Goal: Task Accomplishment & Management: Complete application form

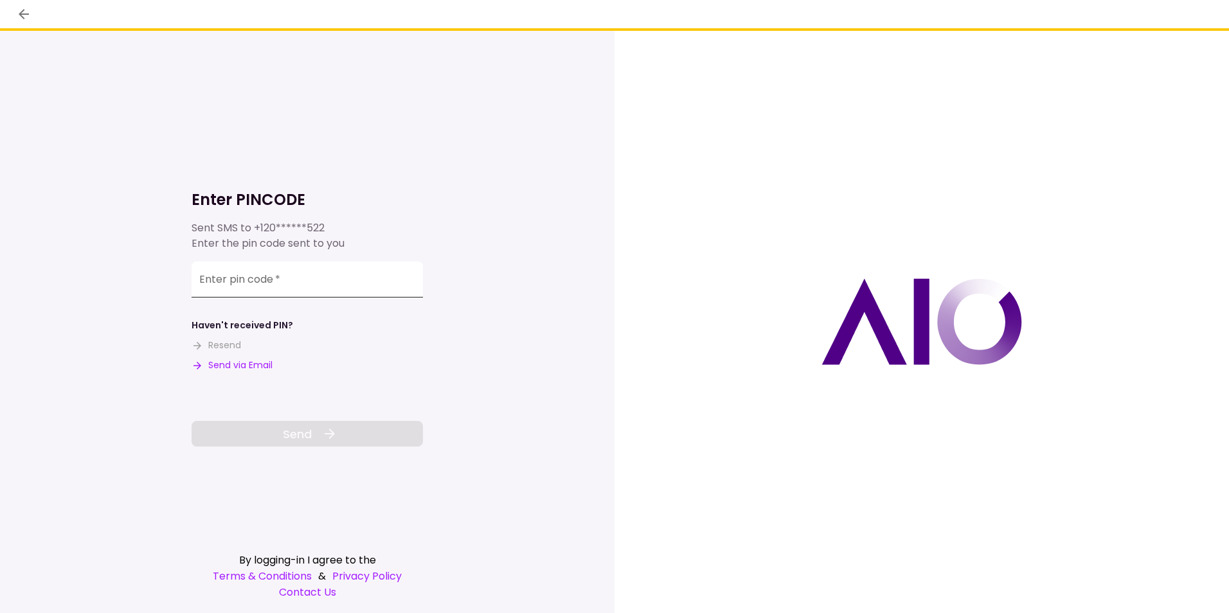
click at [286, 264] on input "Enter pin code   *" at bounding box center [307, 280] width 231 height 36
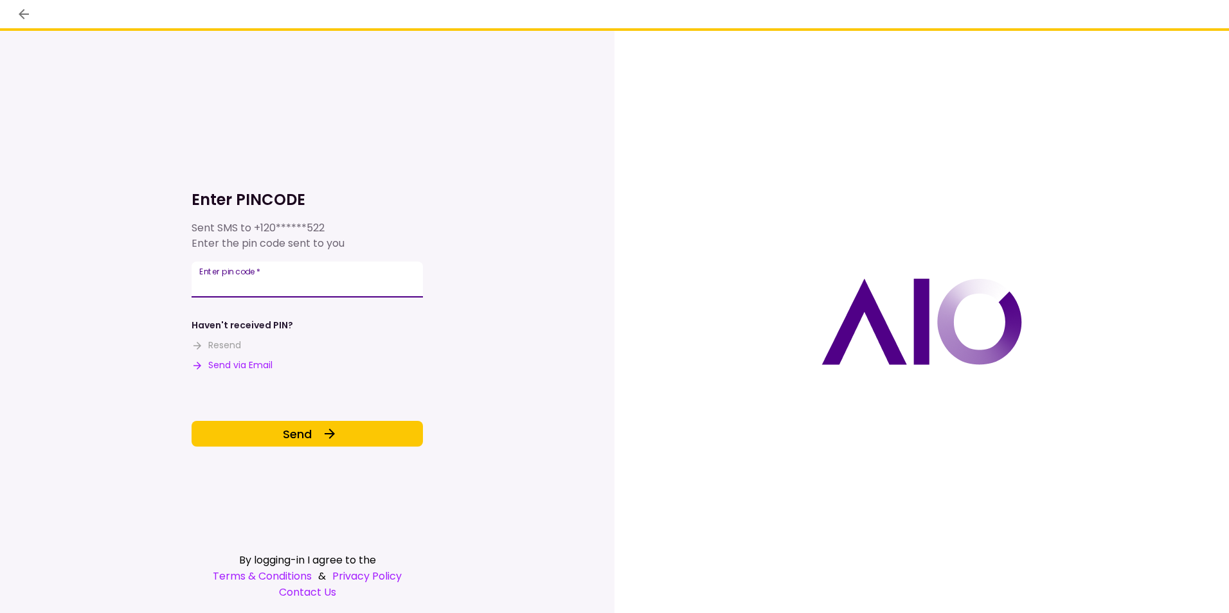
type input "******"
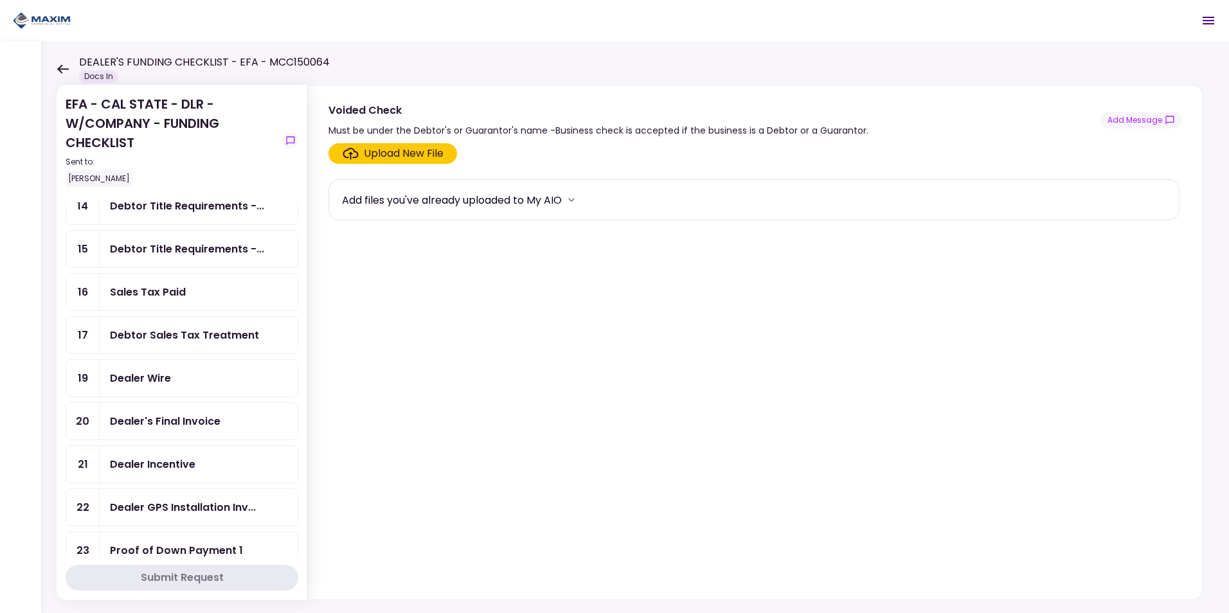
scroll to position [450, 0]
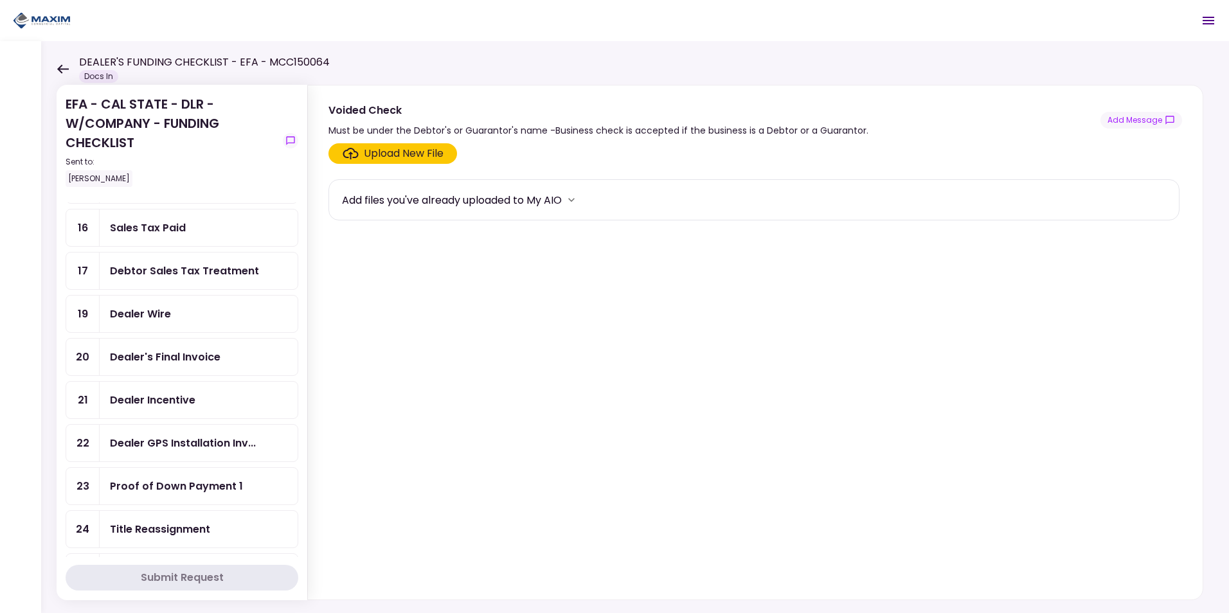
click at [179, 446] on div "Dealer GPS Installation Inv..." at bounding box center [183, 443] width 146 height 16
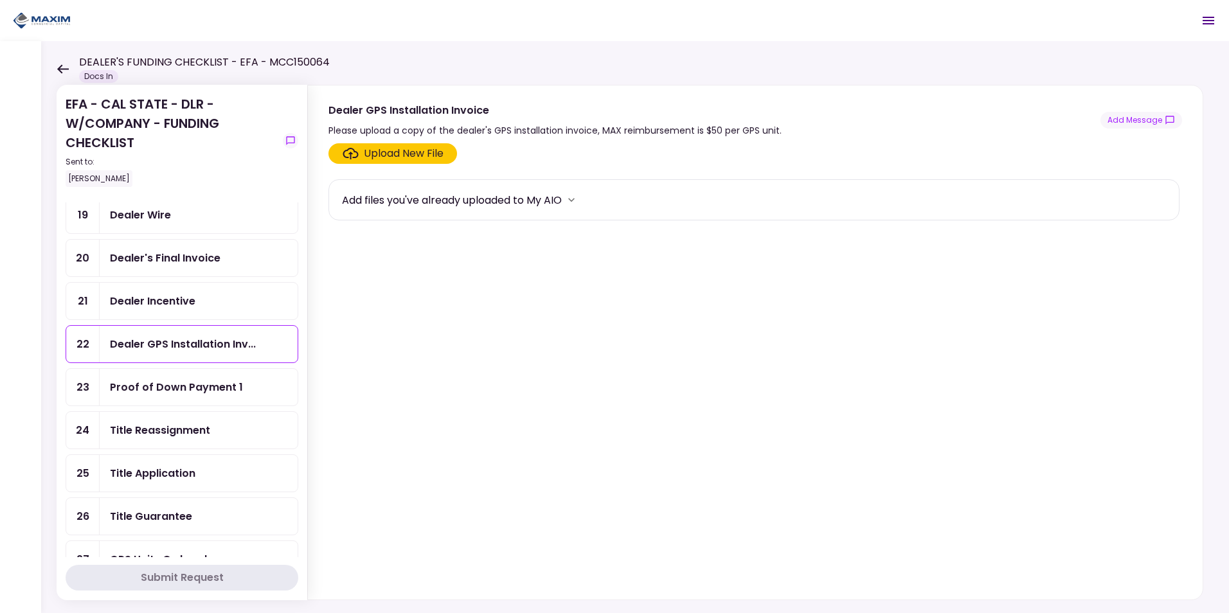
scroll to position [643, 0]
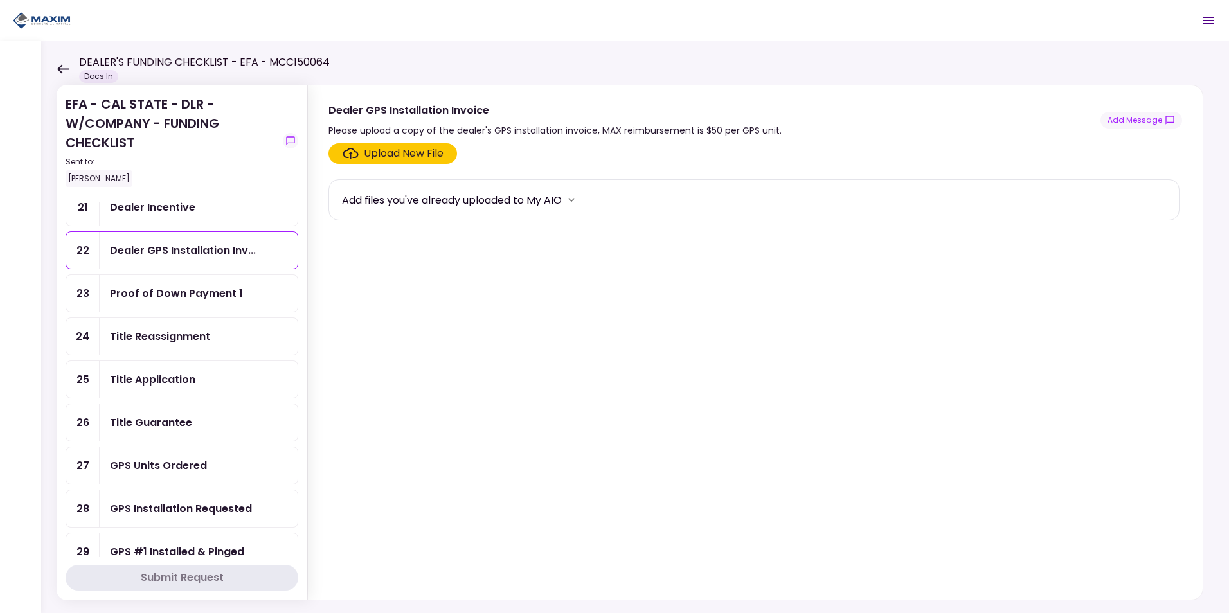
click at [150, 467] on div "GPS Units Ordered" at bounding box center [158, 466] width 97 height 16
click at [154, 458] on div "GPS Units Ordered" at bounding box center [158, 466] width 97 height 16
click at [1137, 120] on button "Add Message" at bounding box center [1141, 120] width 82 height 17
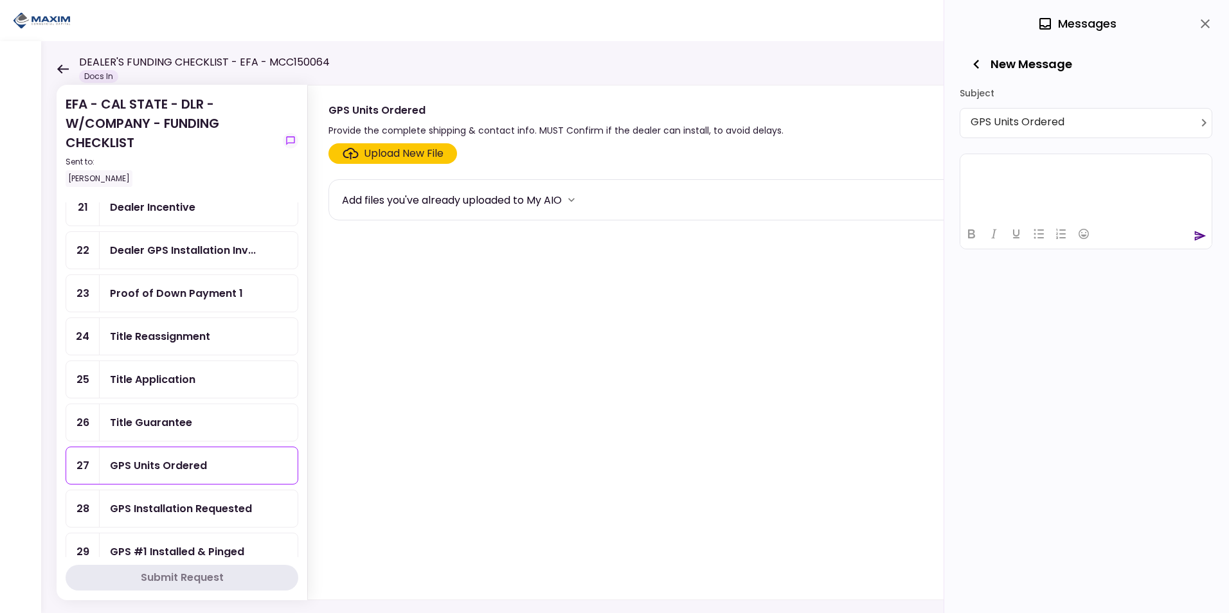
click at [1023, 185] on html at bounding box center [1085, 169] width 251 height 31
click at [1196, 269] on icon "send" at bounding box center [1200, 270] width 13 height 13
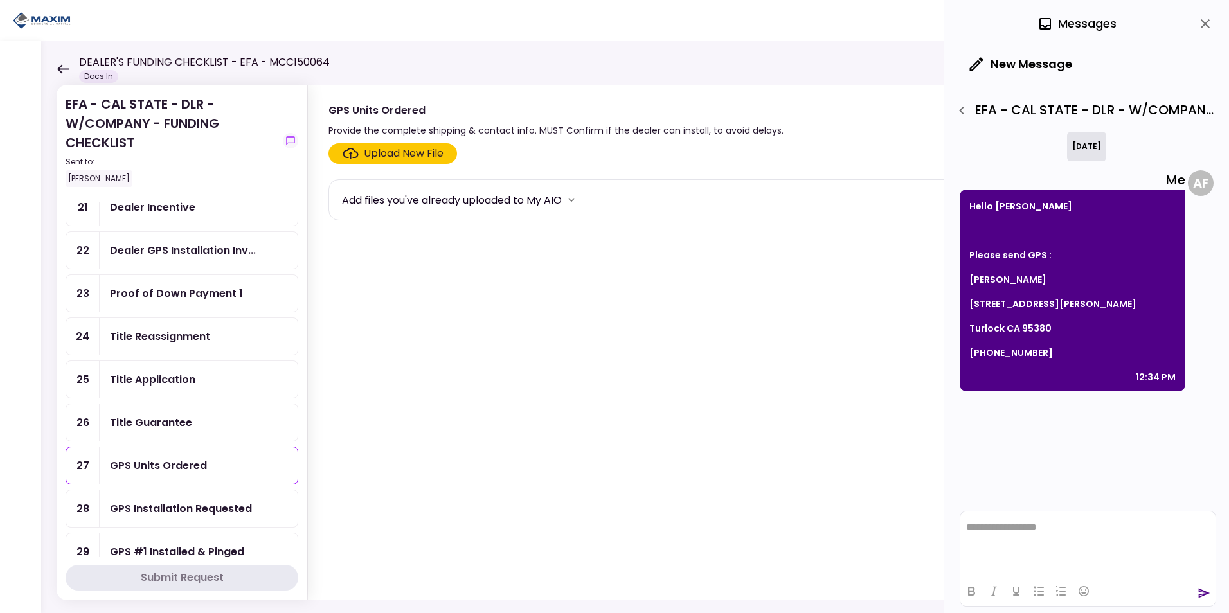
scroll to position [0, 0]
click at [172, 417] on div "Title Guarantee" at bounding box center [151, 423] width 82 height 16
click at [396, 153] on div "Upload New File" at bounding box center [404, 153] width 80 height 15
click at [0, 0] on input "Upload New File" at bounding box center [0, 0] width 0 height 0
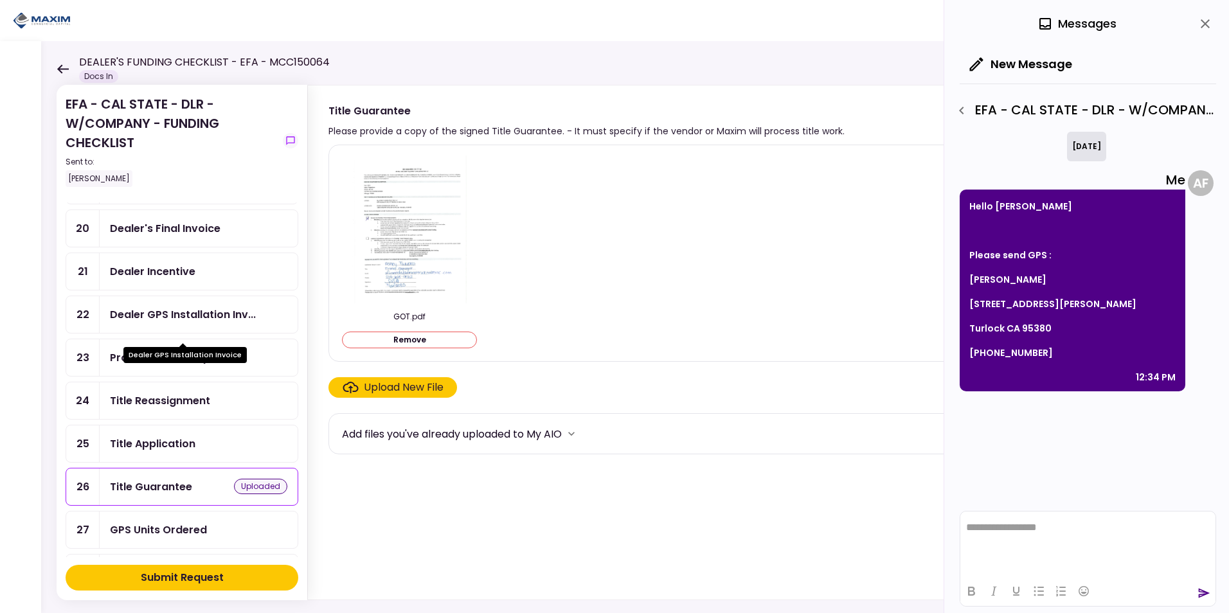
scroll to position [514, 0]
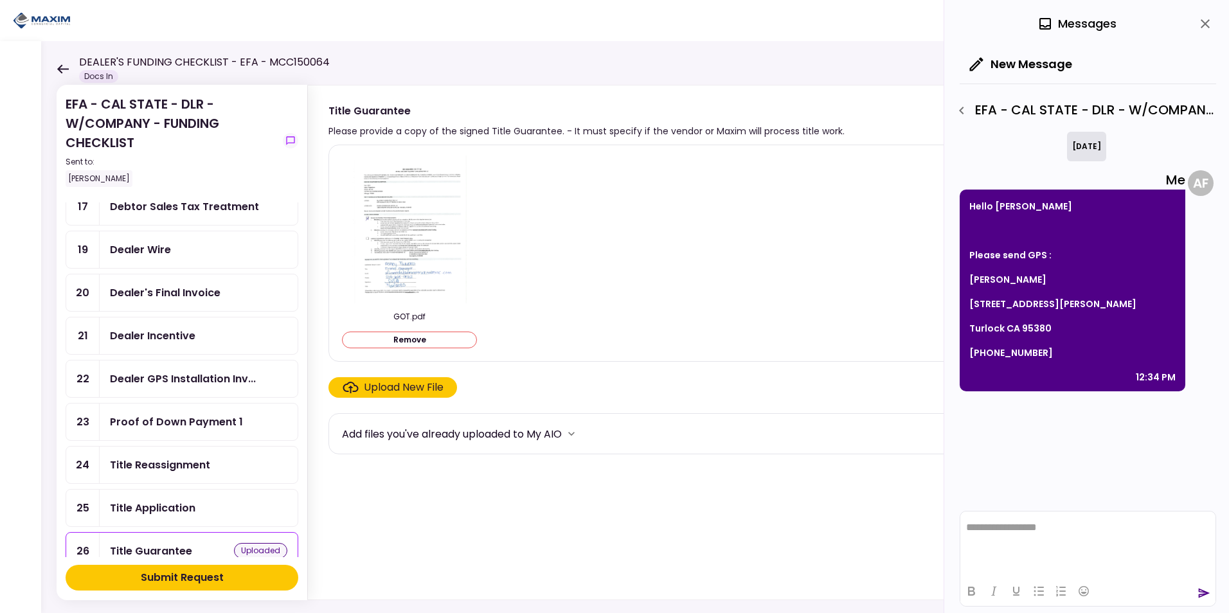
click at [170, 335] on div "Dealer Incentive" at bounding box center [152, 336] width 85 height 16
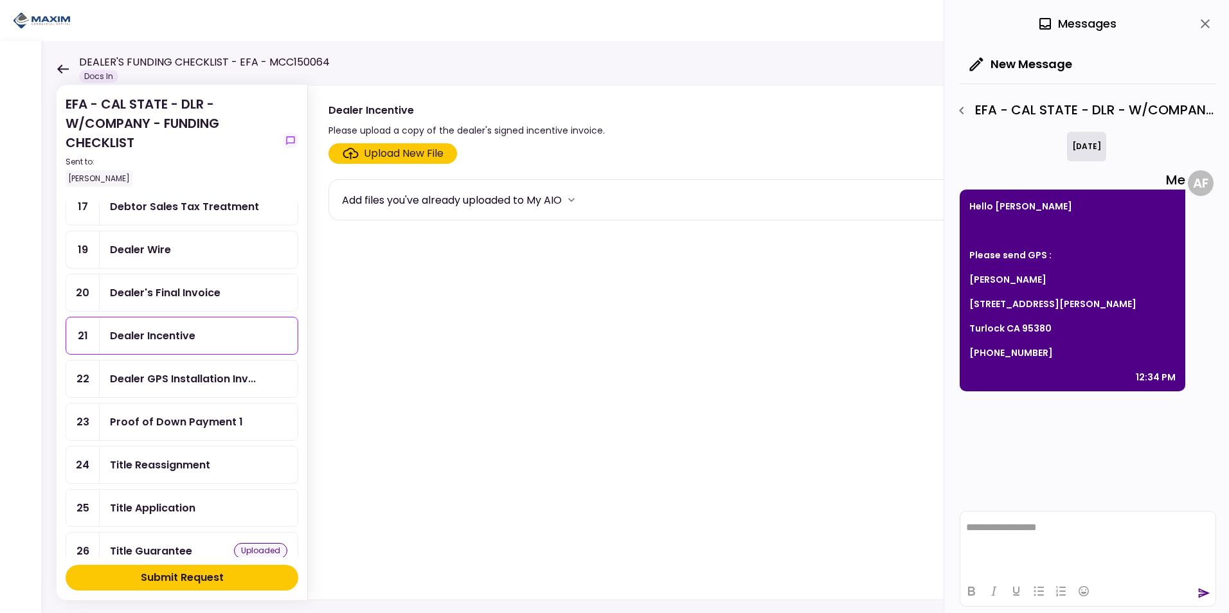
click at [181, 577] on div "Submit Request" at bounding box center [182, 577] width 83 height 15
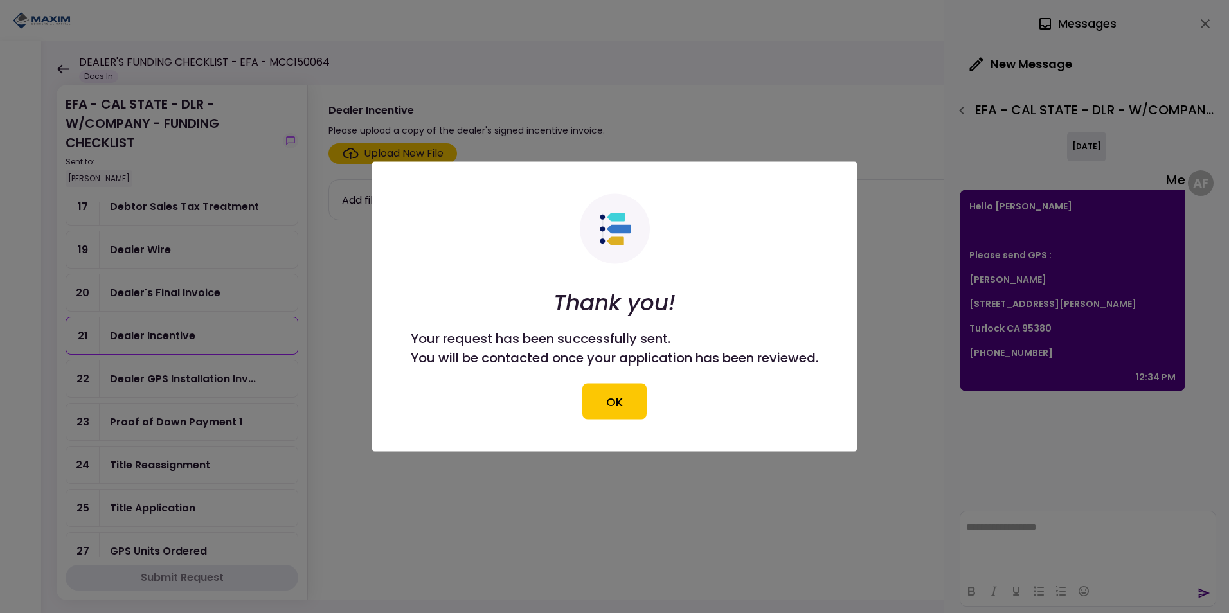
click at [597, 398] on button "OK" at bounding box center [614, 402] width 64 height 36
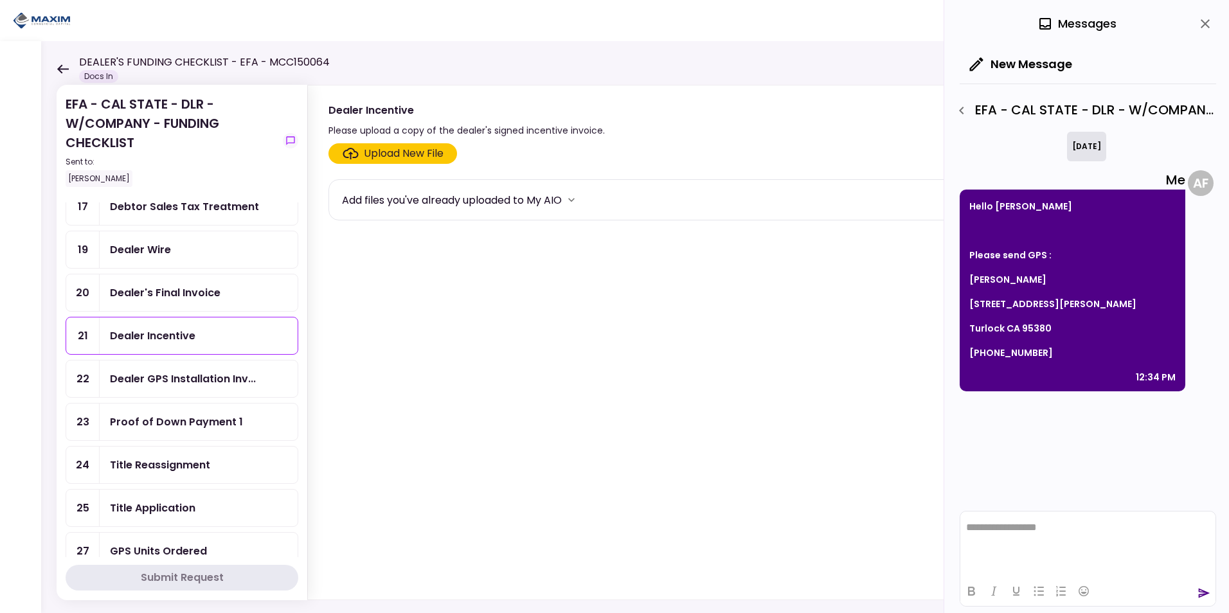
click at [405, 154] on div "Upload New File" at bounding box center [404, 153] width 80 height 15
click at [0, 0] on input "Upload New File" at bounding box center [0, 0] width 0 height 0
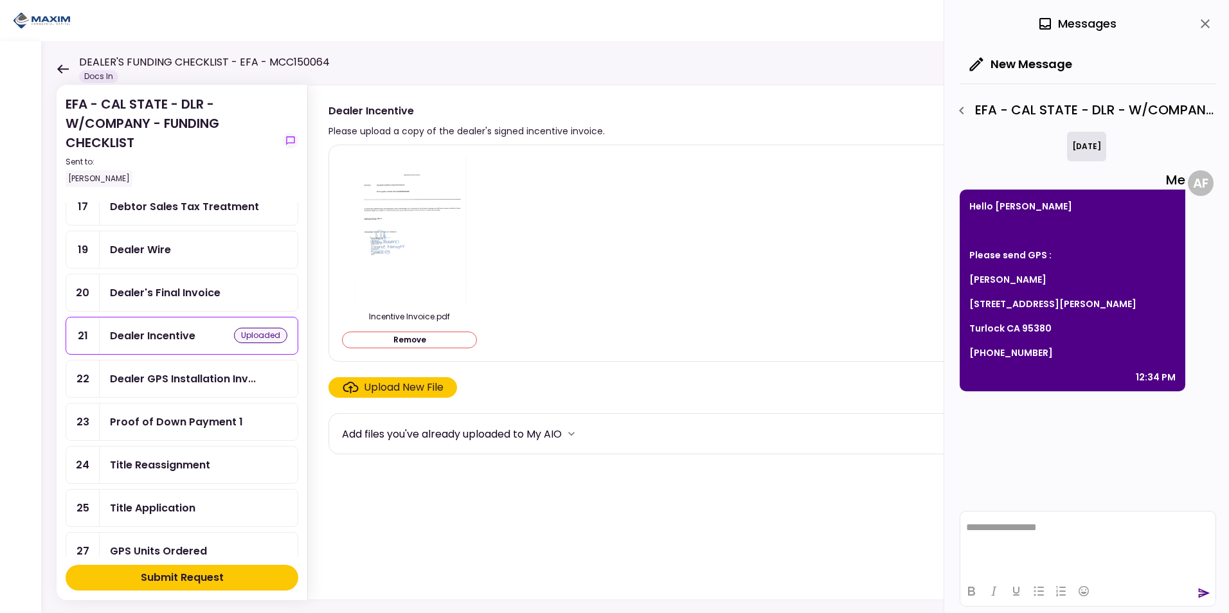
click at [156, 243] on div "Dealer Wire" at bounding box center [140, 250] width 61 height 16
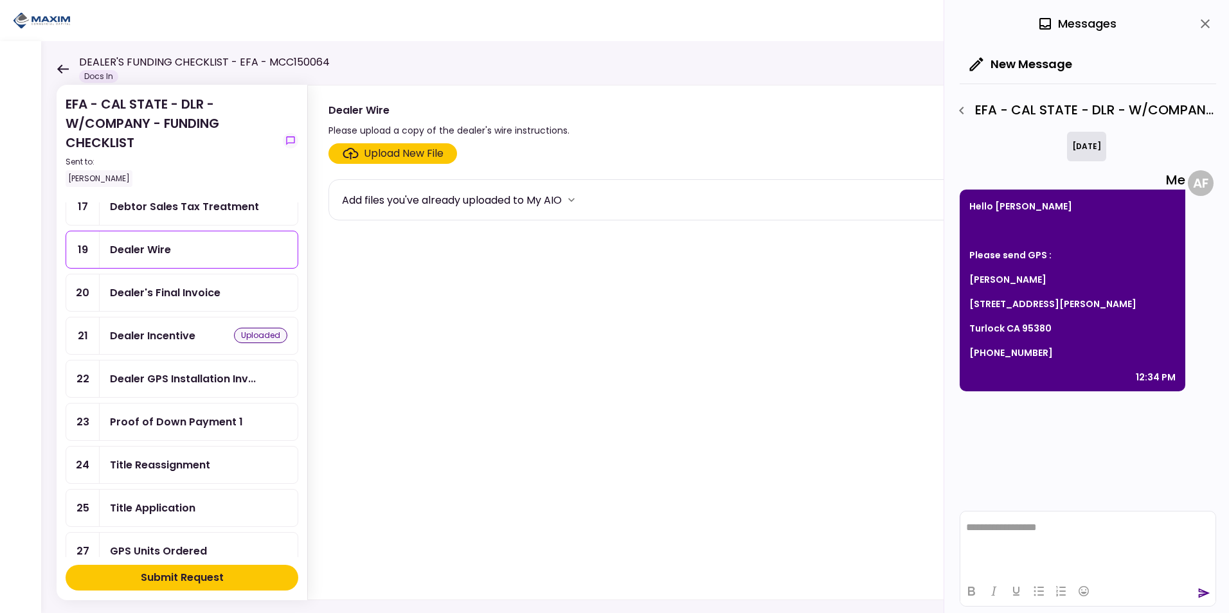
click at [160, 573] on div "Submit Request" at bounding box center [182, 577] width 83 height 15
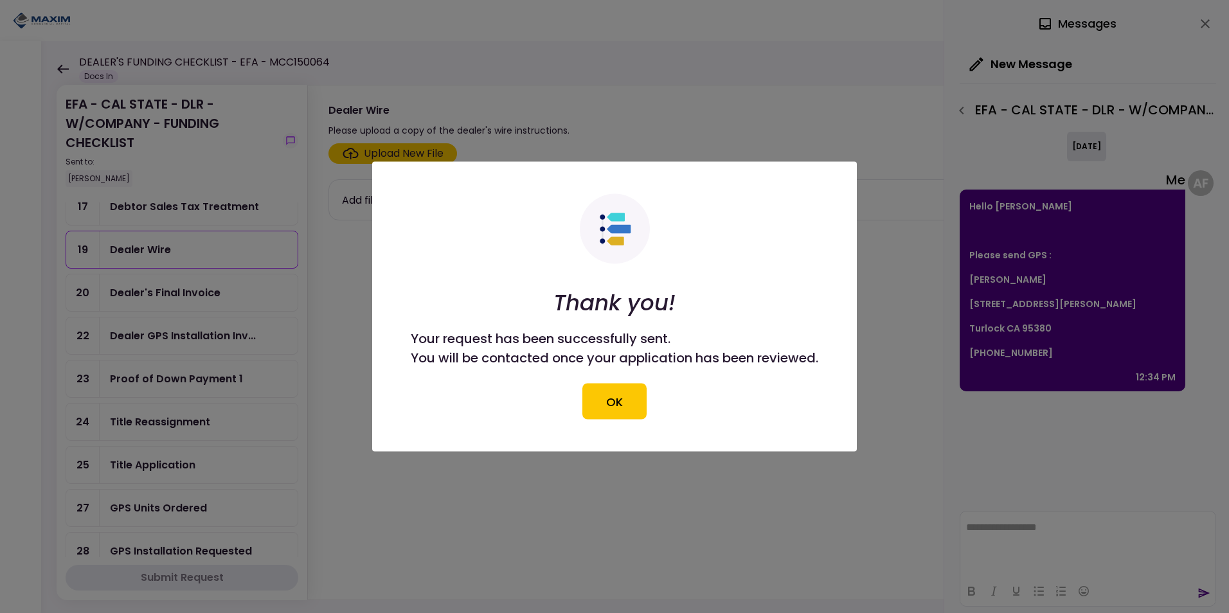
click at [580, 413] on div "Thank you! Your request has been successfully sent. You will be contacted once …" at bounding box center [615, 307] width 408 height 226
click at [601, 409] on button "OK" at bounding box center [614, 402] width 64 height 36
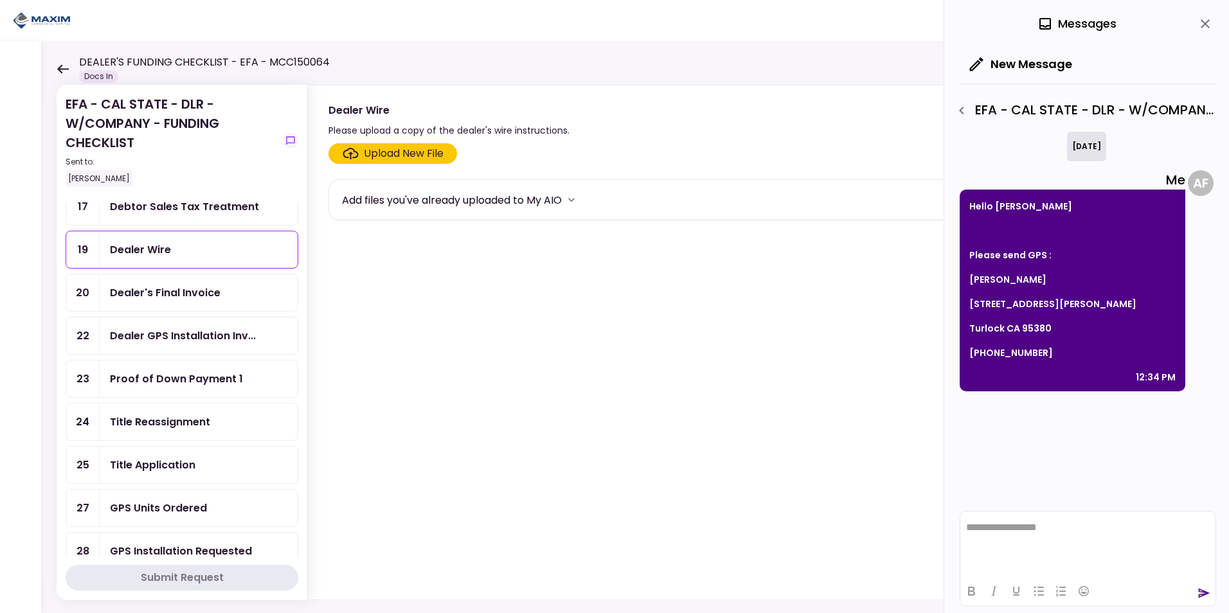
click at [173, 253] on div "Dealer Wire" at bounding box center [198, 250] width 177 height 16
click at [407, 159] on div "Upload New File" at bounding box center [404, 153] width 80 height 15
click at [0, 0] on input "Upload New File" at bounding box center [0, 0] width 0 height 0
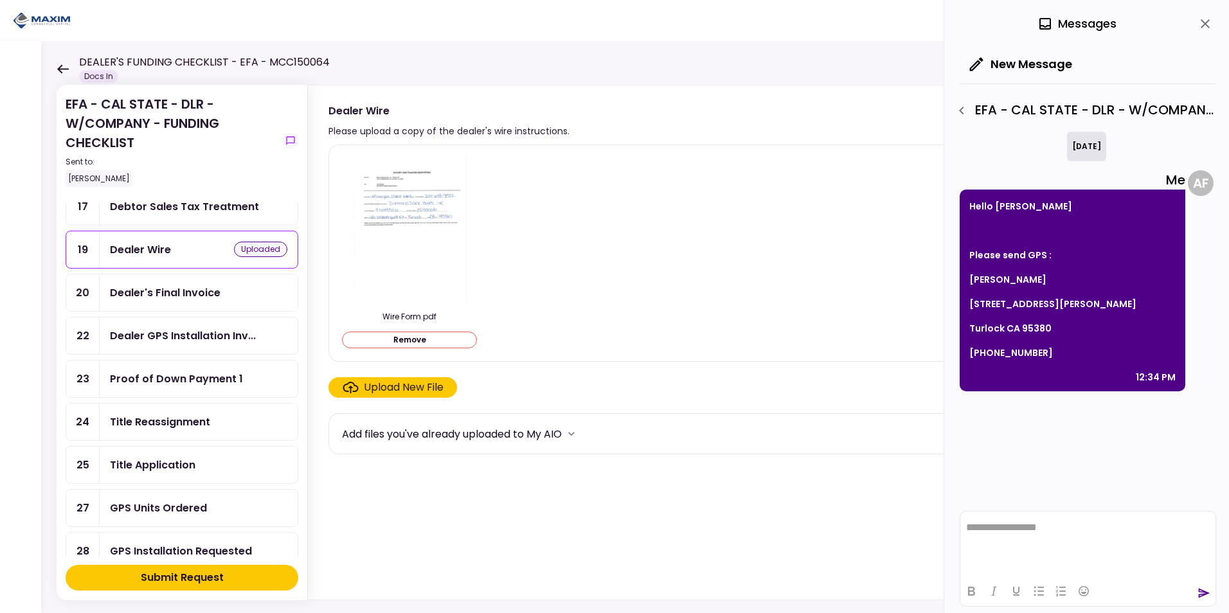
click at [174, 585] on div "Submit Request" at bounding box center [182, 577] width 83 height 15
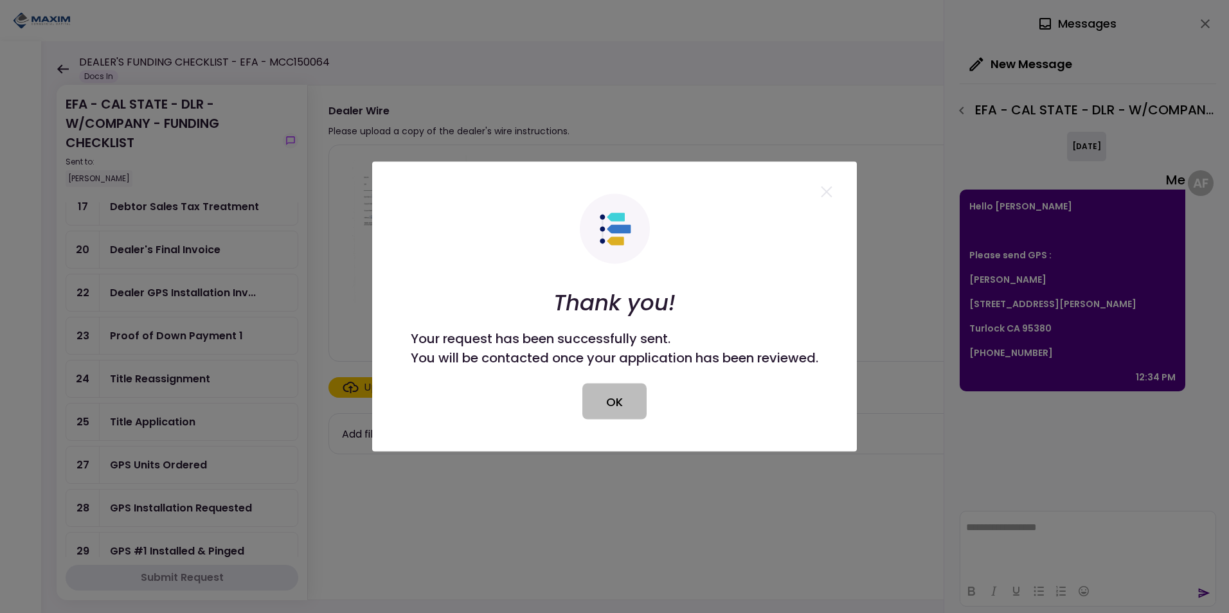
click at [624, 406] on button "OK" at bounding box center [614, 402] width 64 height 36
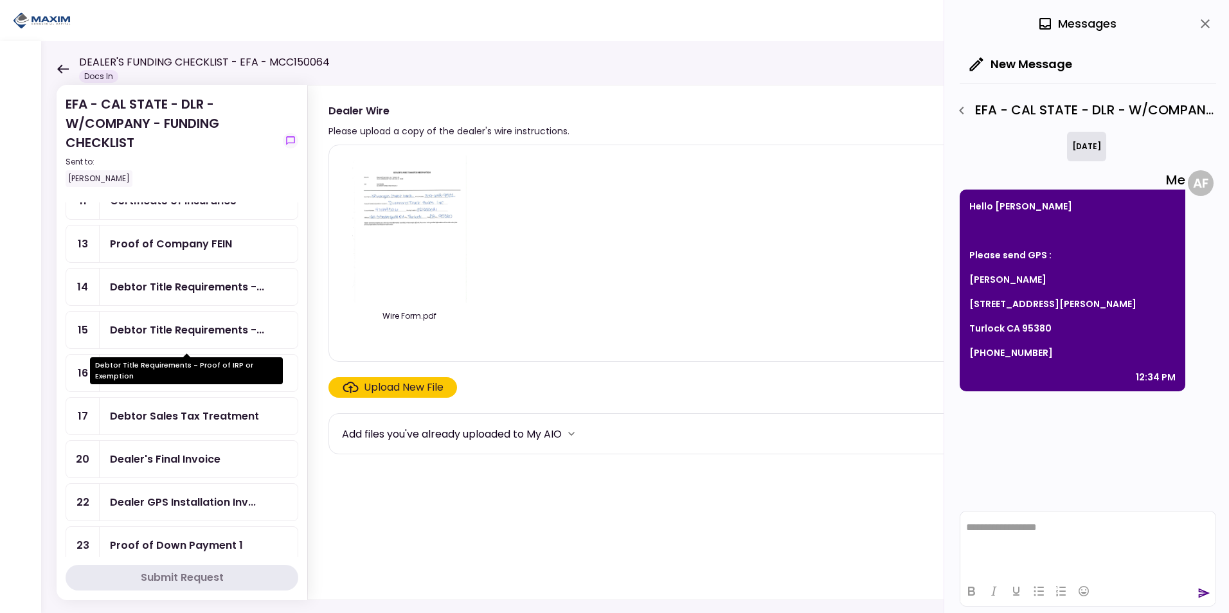
scroll to position [306, 0]
click at [139, 372] on div "Sales Tax Paid" at bounding box center [148, 372] width 76 height 16
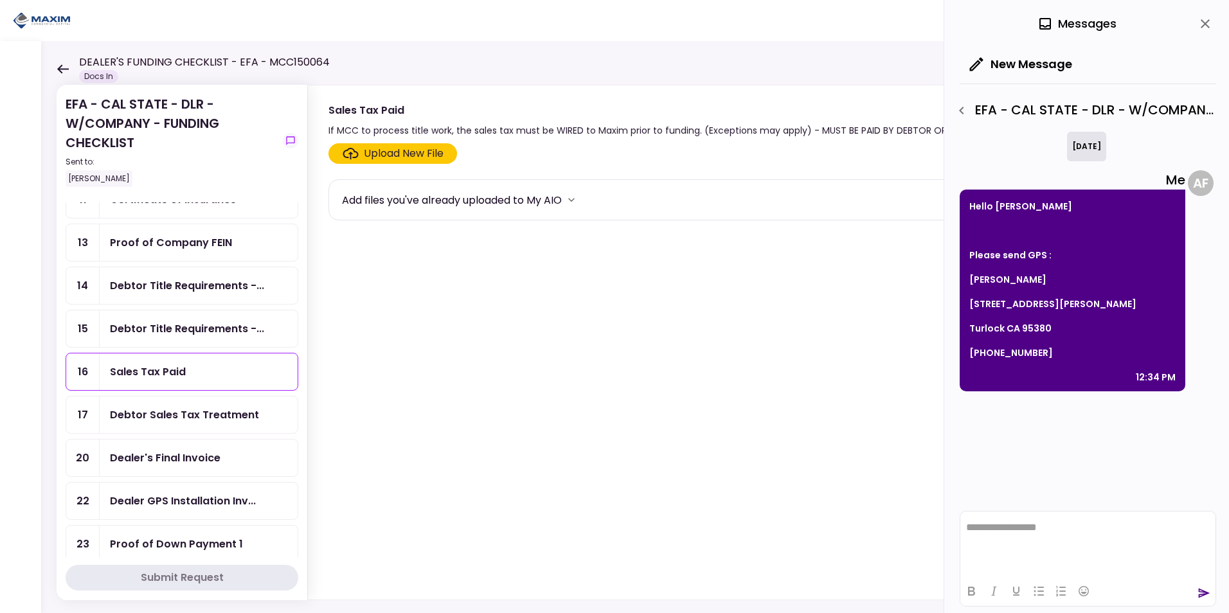
click at [419, 152] on div "Upload New File" at bounding box center [404, 153] width 80 height 15
click at [0, 0] on input "Upload New File" at bounding box center [0, 0] width 0 height 0
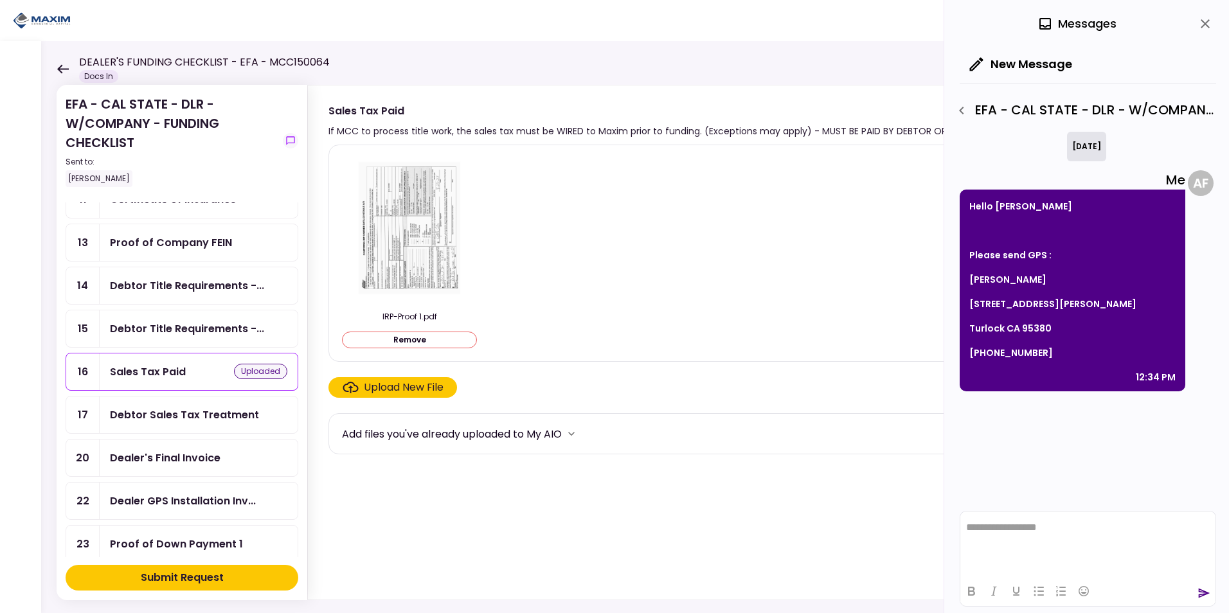
click at [208, 579] on div "Submit Request" at bounding box center [182, 577] width 83 height 15
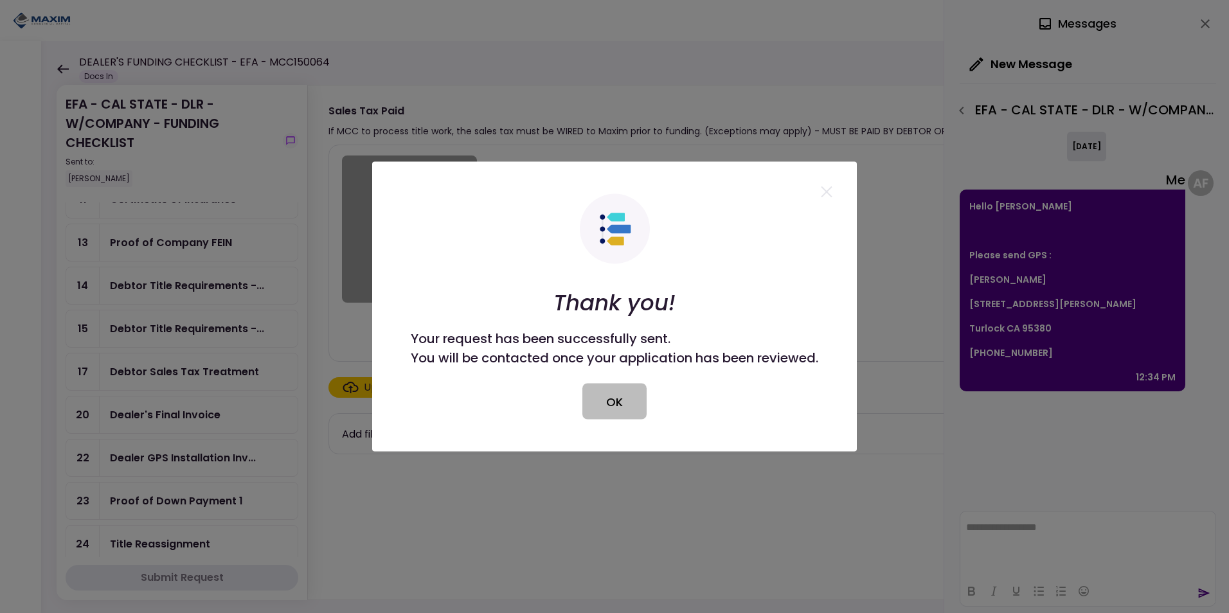
click at [625, 408] on button "OK" at bounding box center [614, 402] width 64 height 36
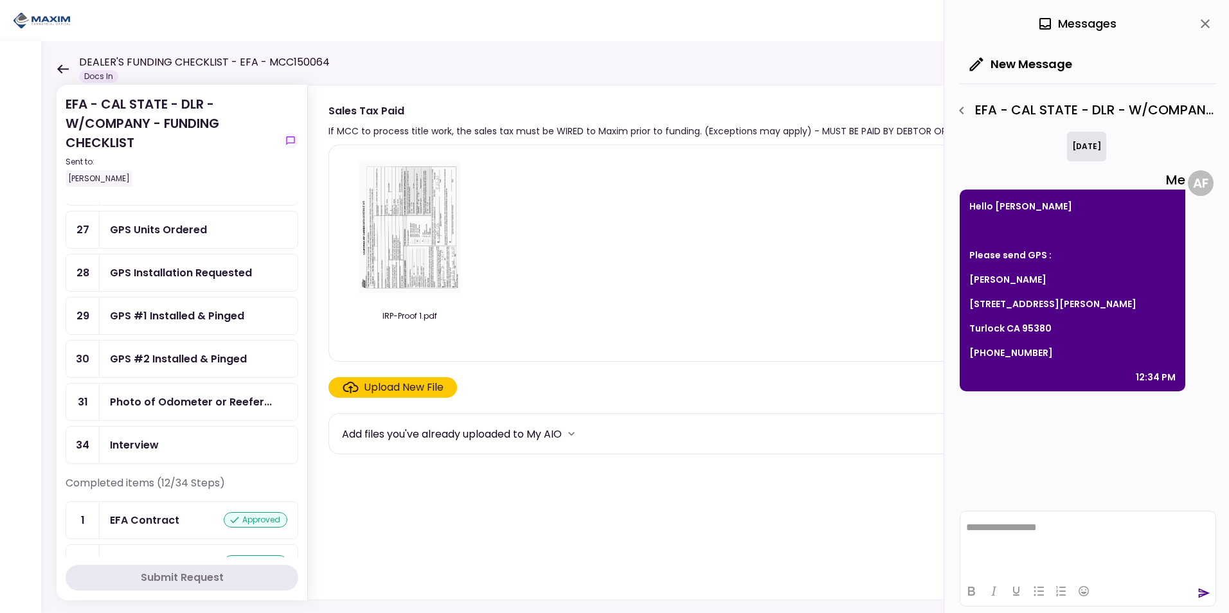
scroll to position [707, 0]
click at [189, 402] on div "Photo of Odometer or Reefer..." at bounding box center [191, 401] width 162 height 16
